Goal: Task Accomplishment & Management: Manage account settings

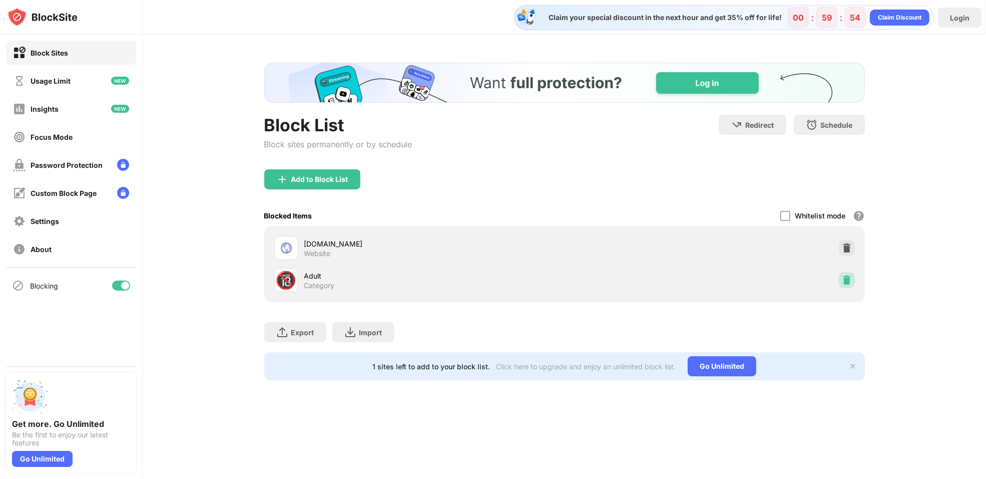
click at [843, 280] on img at bounding box center [847, 280] width 10 height 10
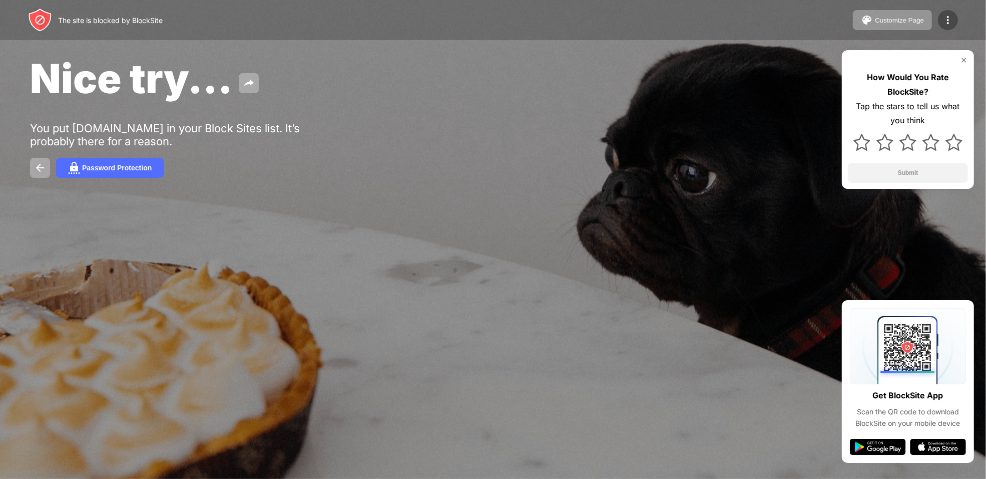
click at [943, 20] on img at bounding box center [948, 20] width 12 height 12
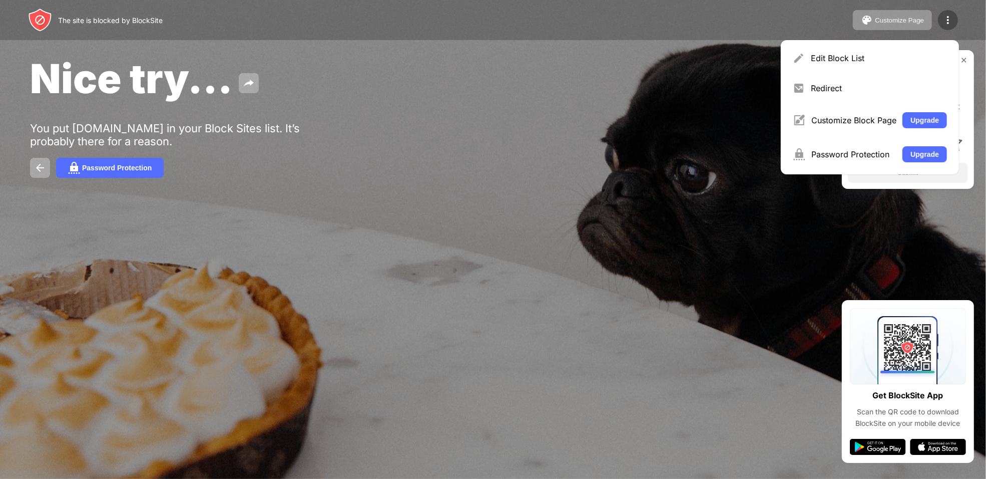
click at [943, 20] on img at bounding box center [948, 20] width 12 height 12
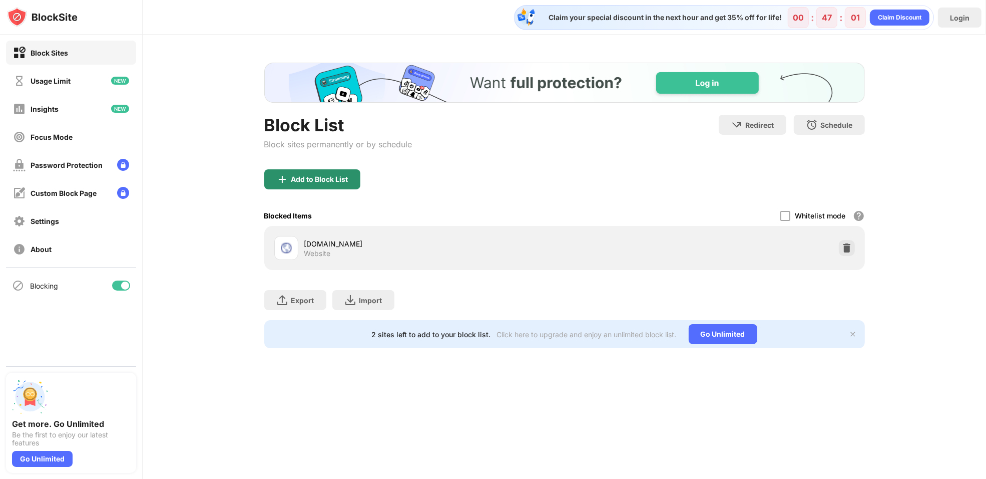
click at [331, 178] on div "Add to Block List" at bounding box center [319, 179] width 57 height 8
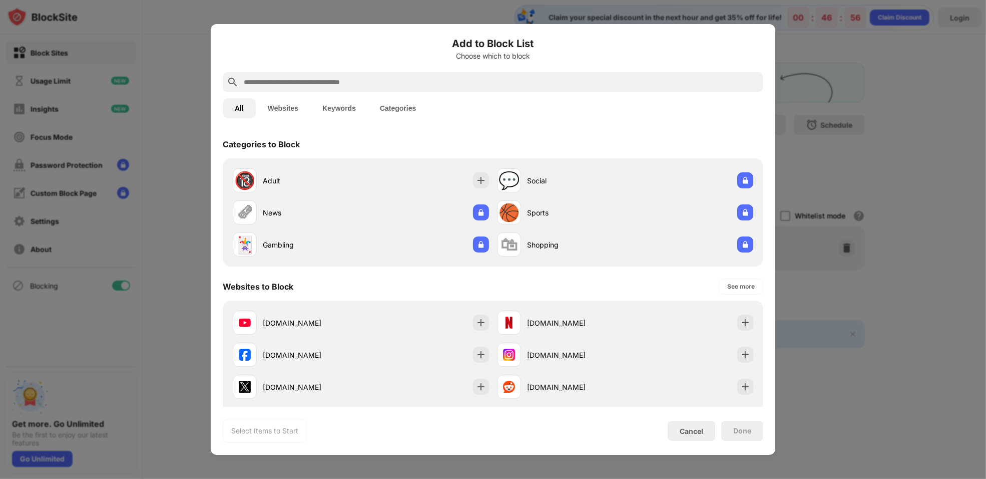
paste input "**********"
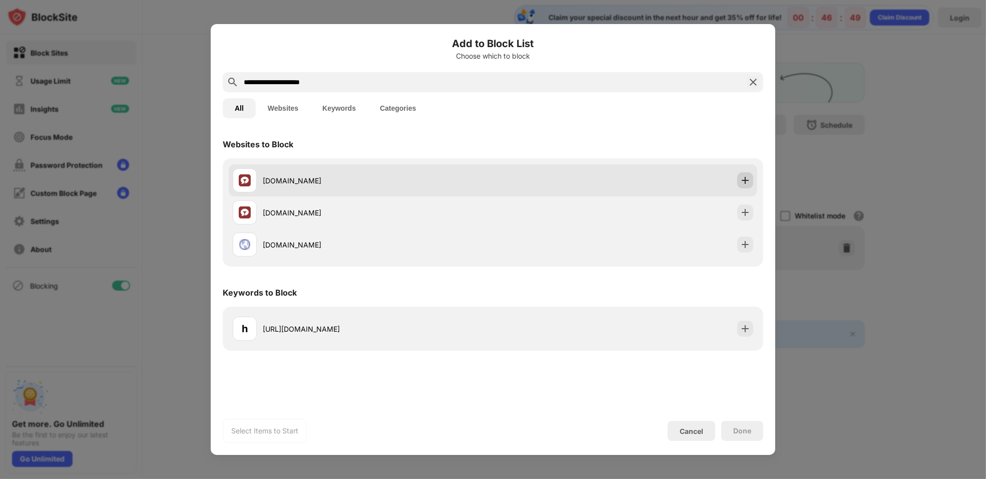
type input "**********"
click at [744, 177] on img at bounding box center [745, 180] width 10 height 10
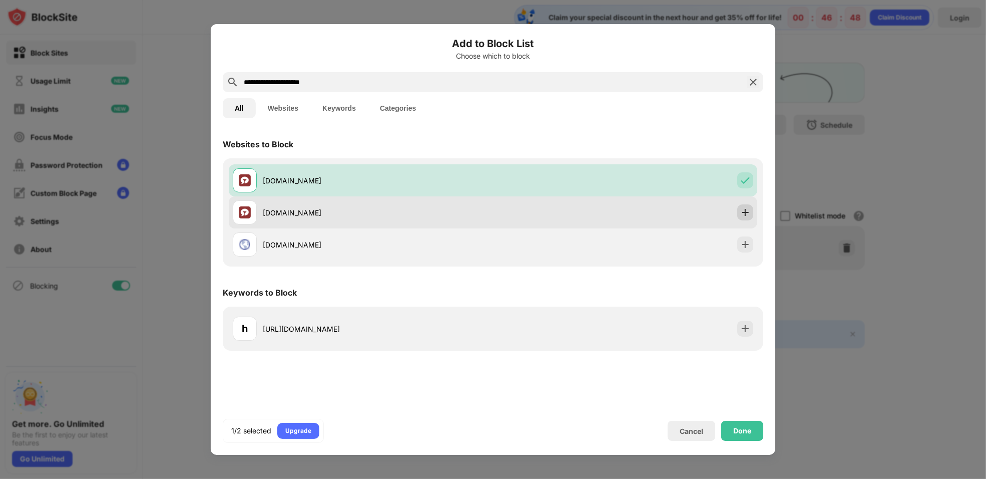
click at [747, 211] on img at bounding box center [745, 212] width 10 height 10
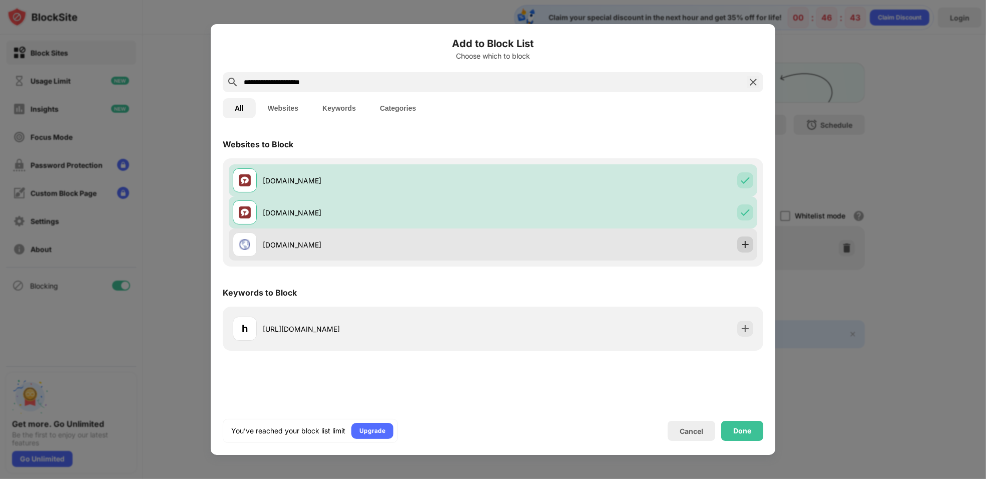
click at [746, 243] on img at bounding box center [745, 244] width 10 height 10
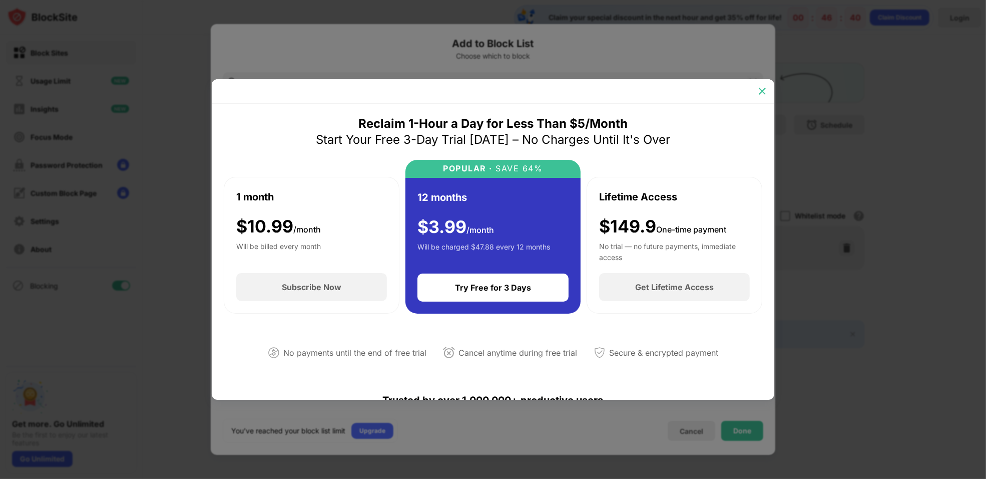
click at [765, 90] on img at bounding box center [762, 91] width 10 height 10
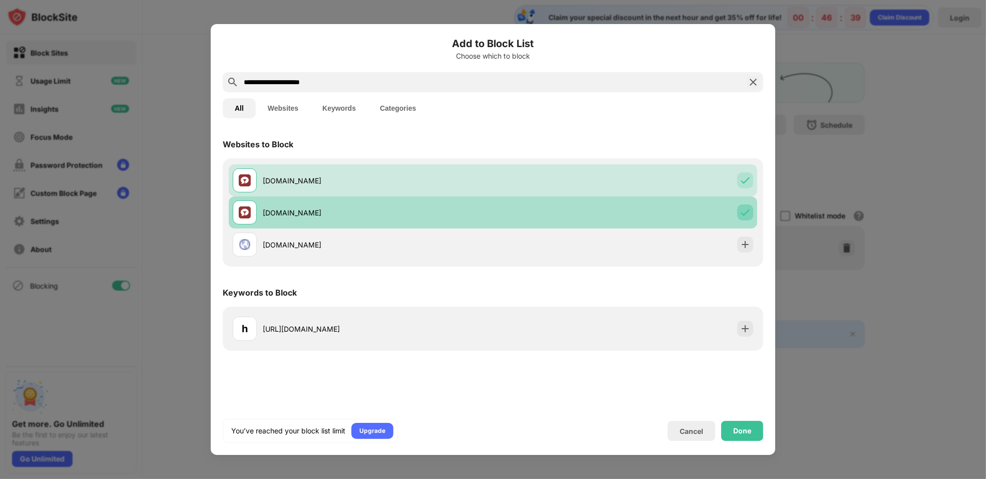
click at [748, 207] on div at bounding box center [745, 212] width 16 height 16
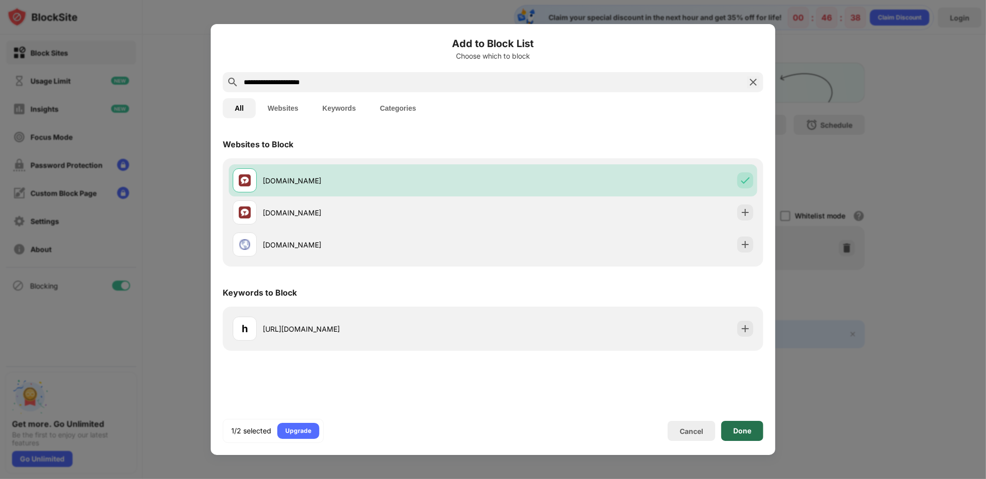
click at [740, 429] on div "Done" at bounding box center [742, 431] width 18 height 8
